Goal: Transaction & Acquisition: Purchase product/service

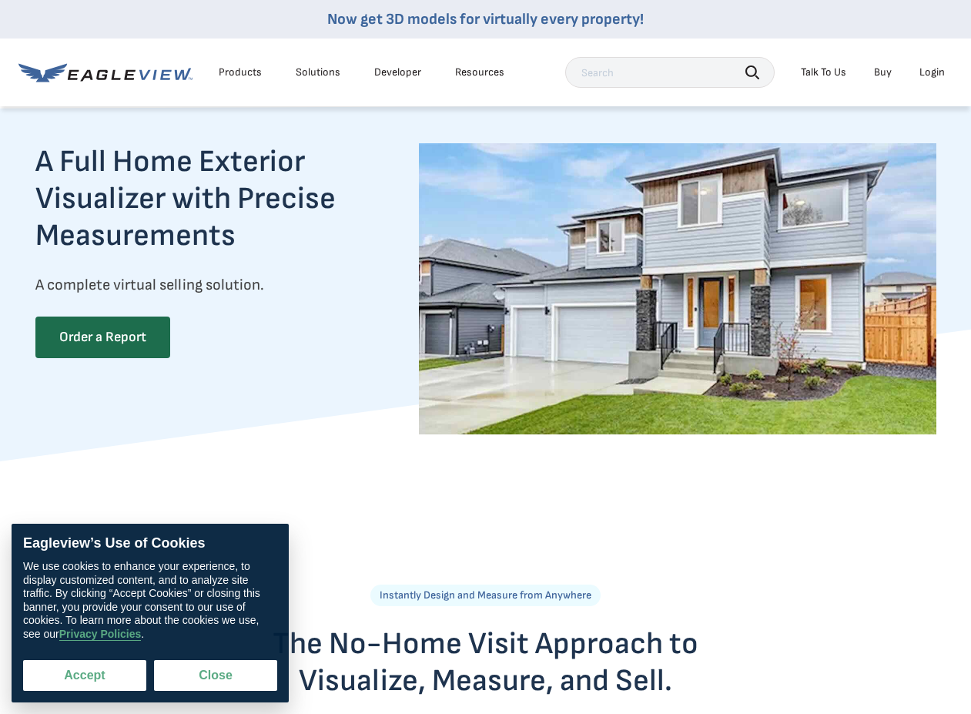
click at [128, 672] on button "Accept" at bounding box center [84, 675] width 123 height 31
checkbox input "true"
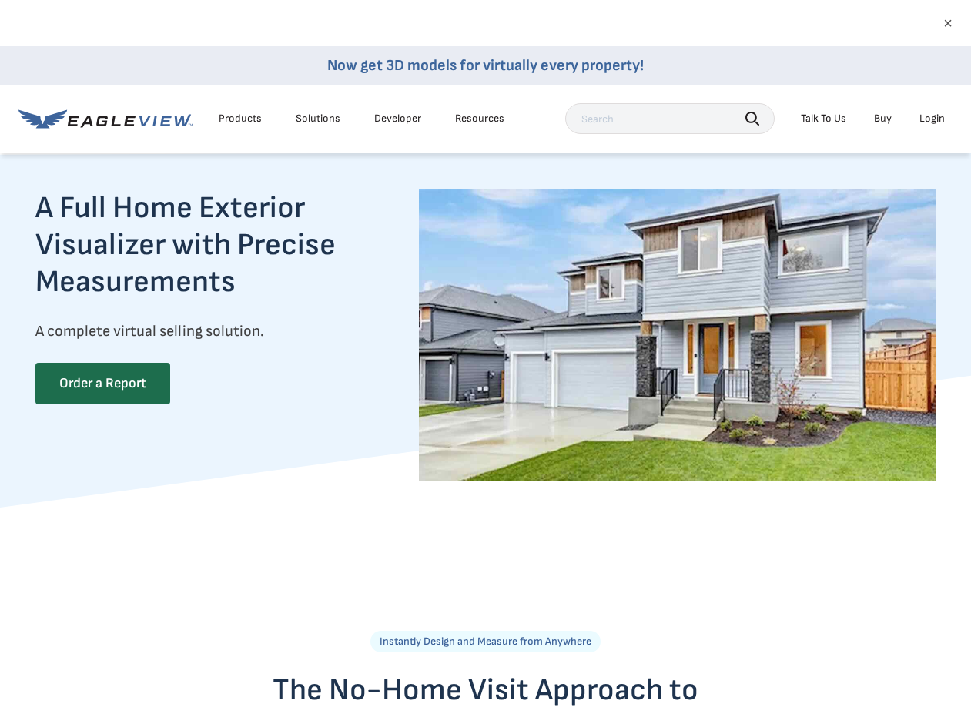
click at [934, 118] on div "Login" at bounding box center [931, 119] width 25 height 14
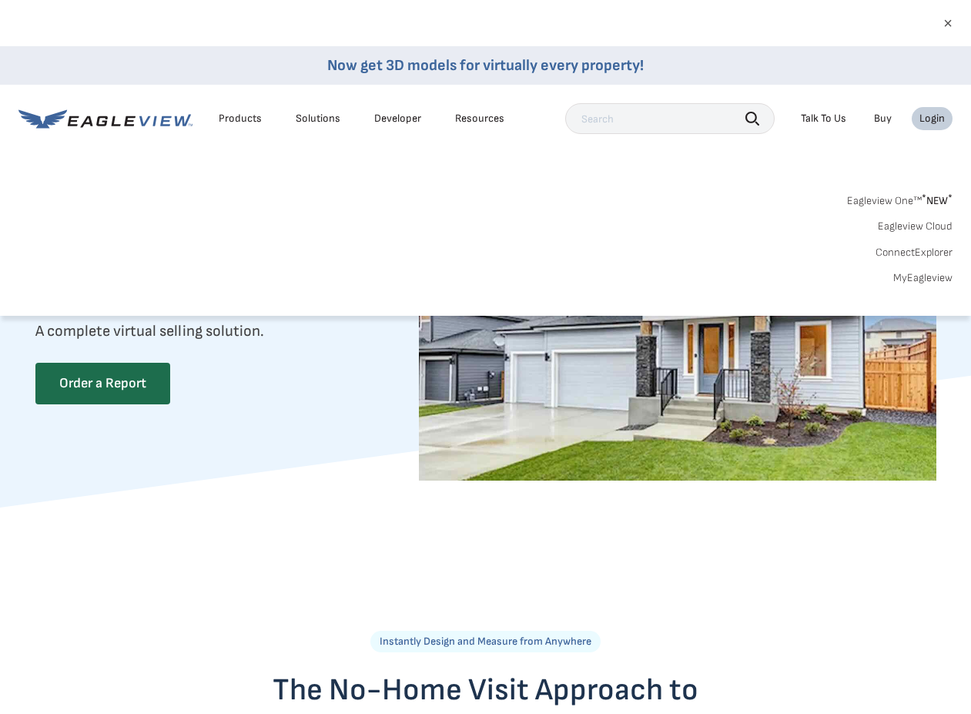
click at [899, 197] on link "Eagleview One™ * NEW *" at bounding box center [899, 198] width 105 height 18
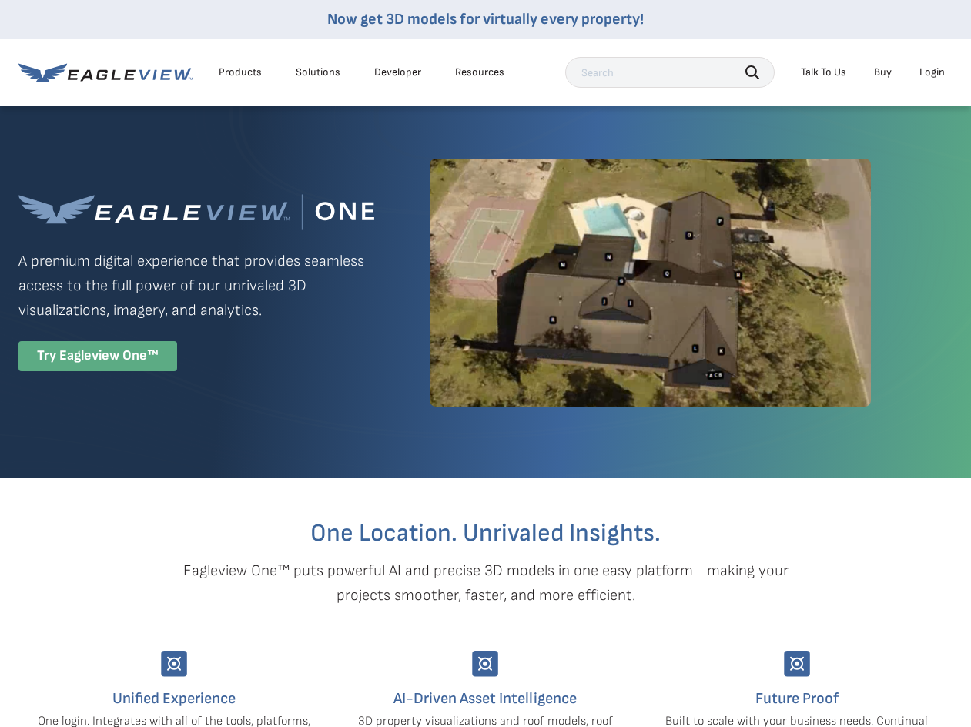
click at [129, 360] on div "Try Eagleview One™" at bounding box center [97, 356] width 159 height 30
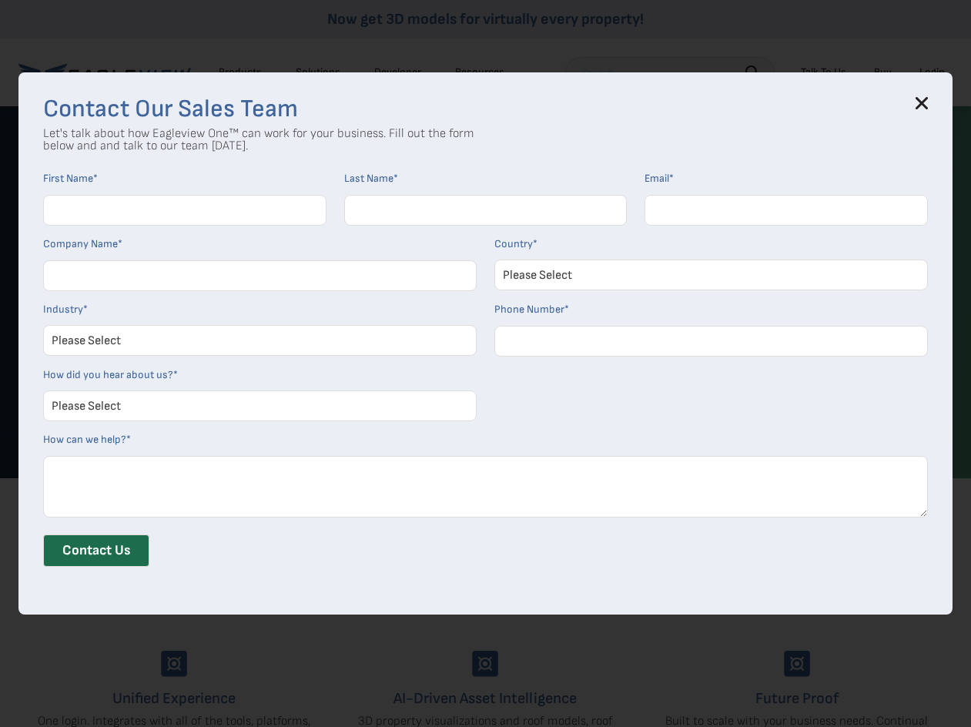
click at [928, 99] on icon at bounding box center [921, 103] width 12 height 12
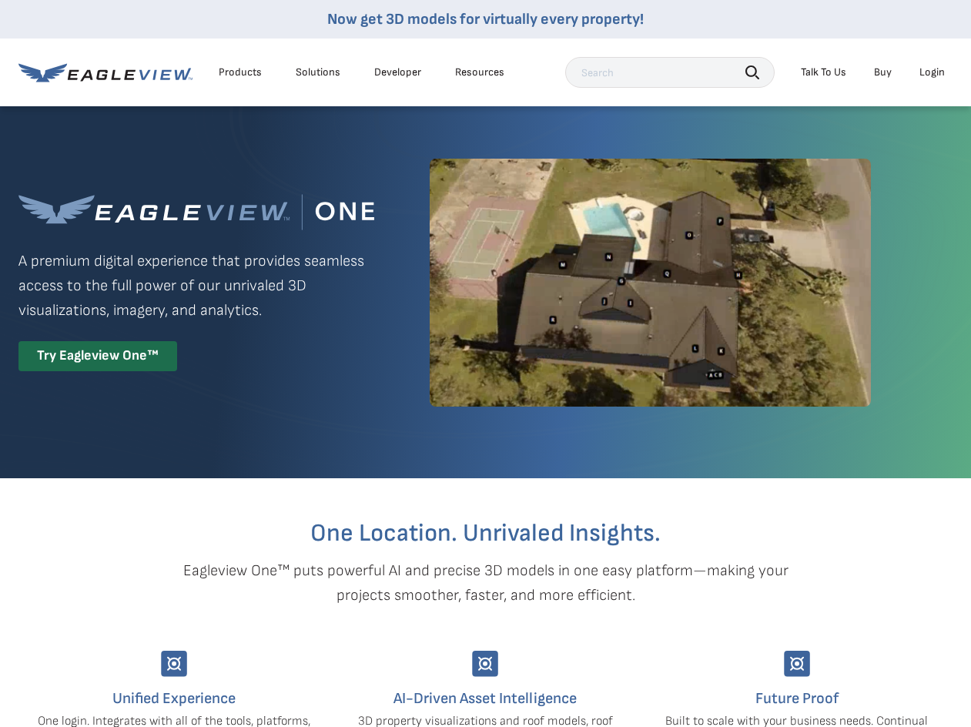
click at [930, 76] on div "Login" at bounding box center [931, 72] width 25 height 14
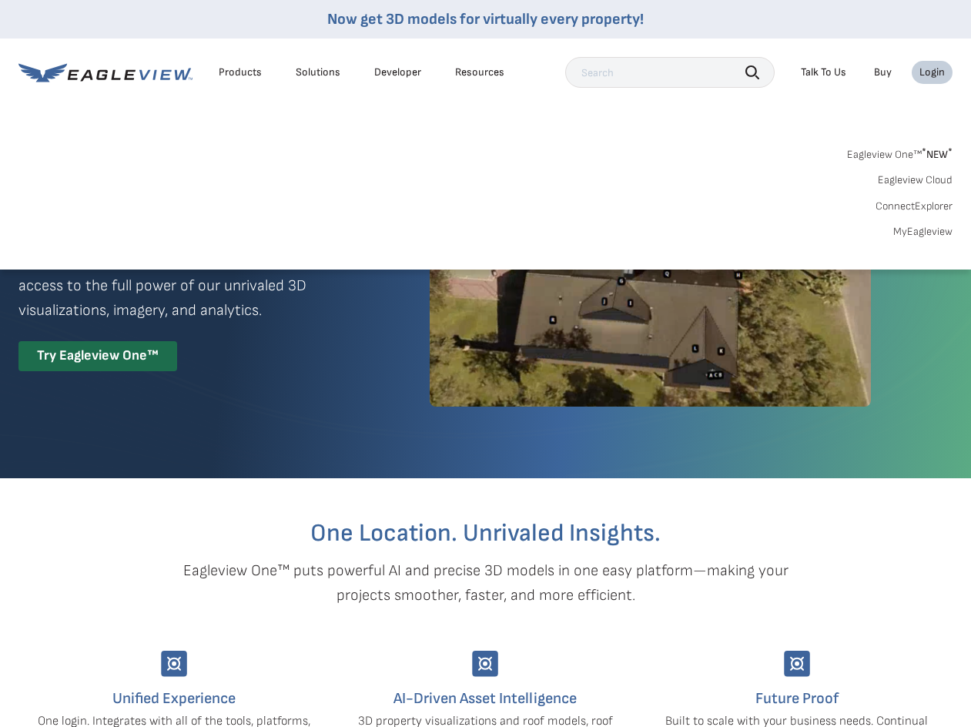
click at [925, 229] on link "MyEagleview" at bounding box center [922, 232] width 59 height 14
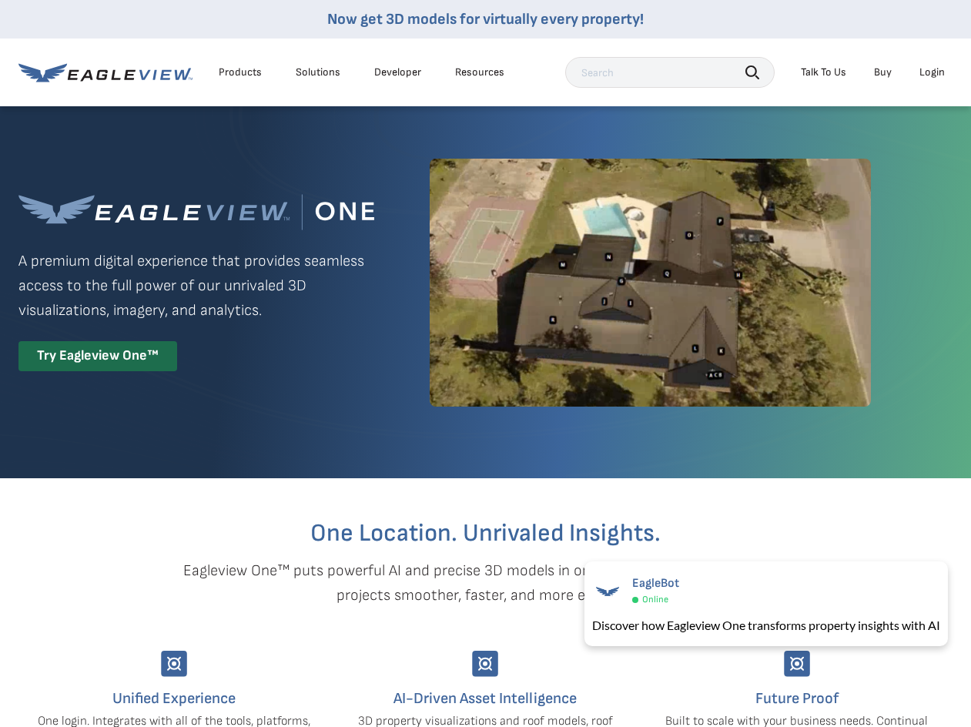
click at [256, 71] on div "Products" at bounding box center [240, 72] width 43 height 14
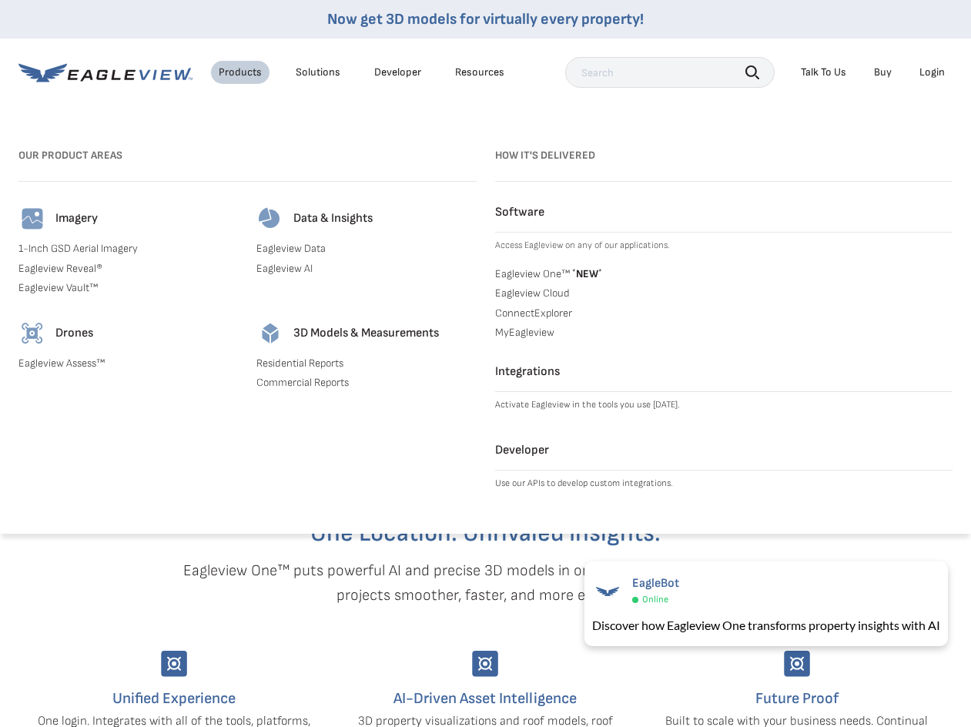
click at [320, 365] on link "Residential Reports" at bounding box center [365, 363] width 219 height 14
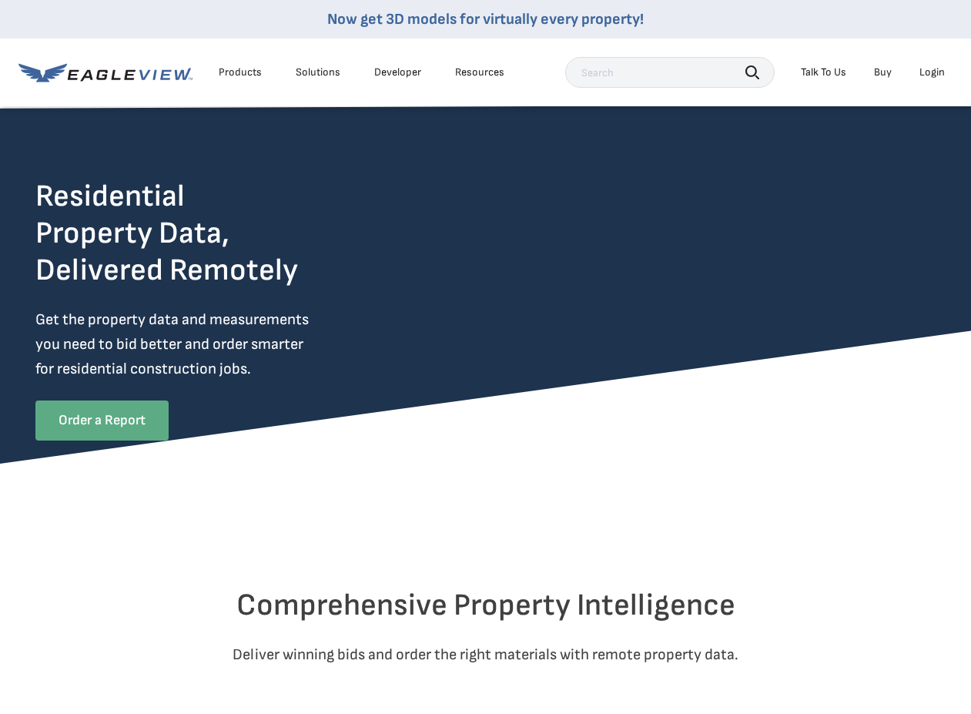
click at [129, 417] on link "Order a Report" at bounding box center [101, 420] width 133 height 40
